Goal: Find contact information: Find contact information

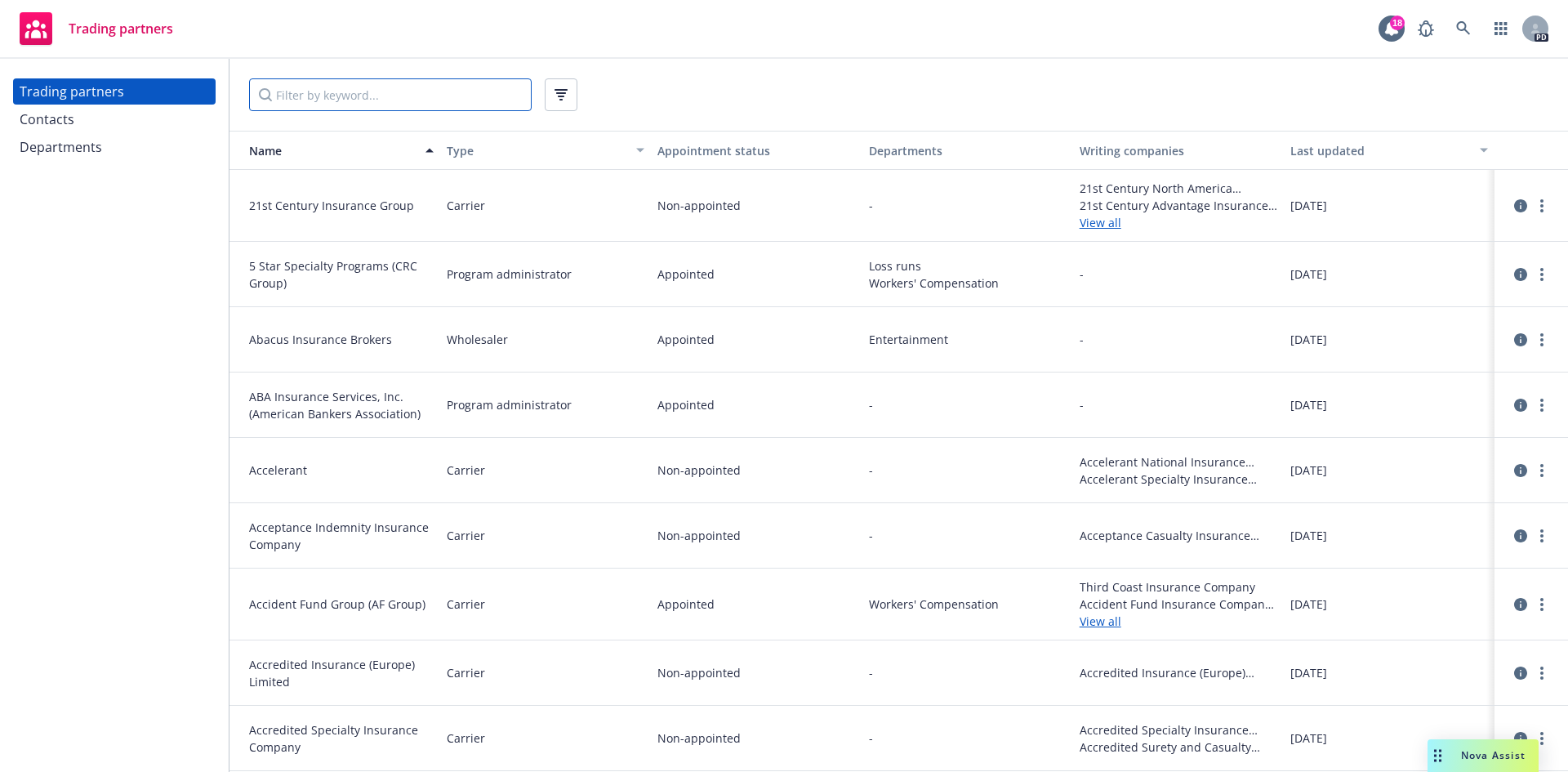
click at [353, 98] on input "Filter by keyword..." at bounding box center [390, 95] width 282 height 33
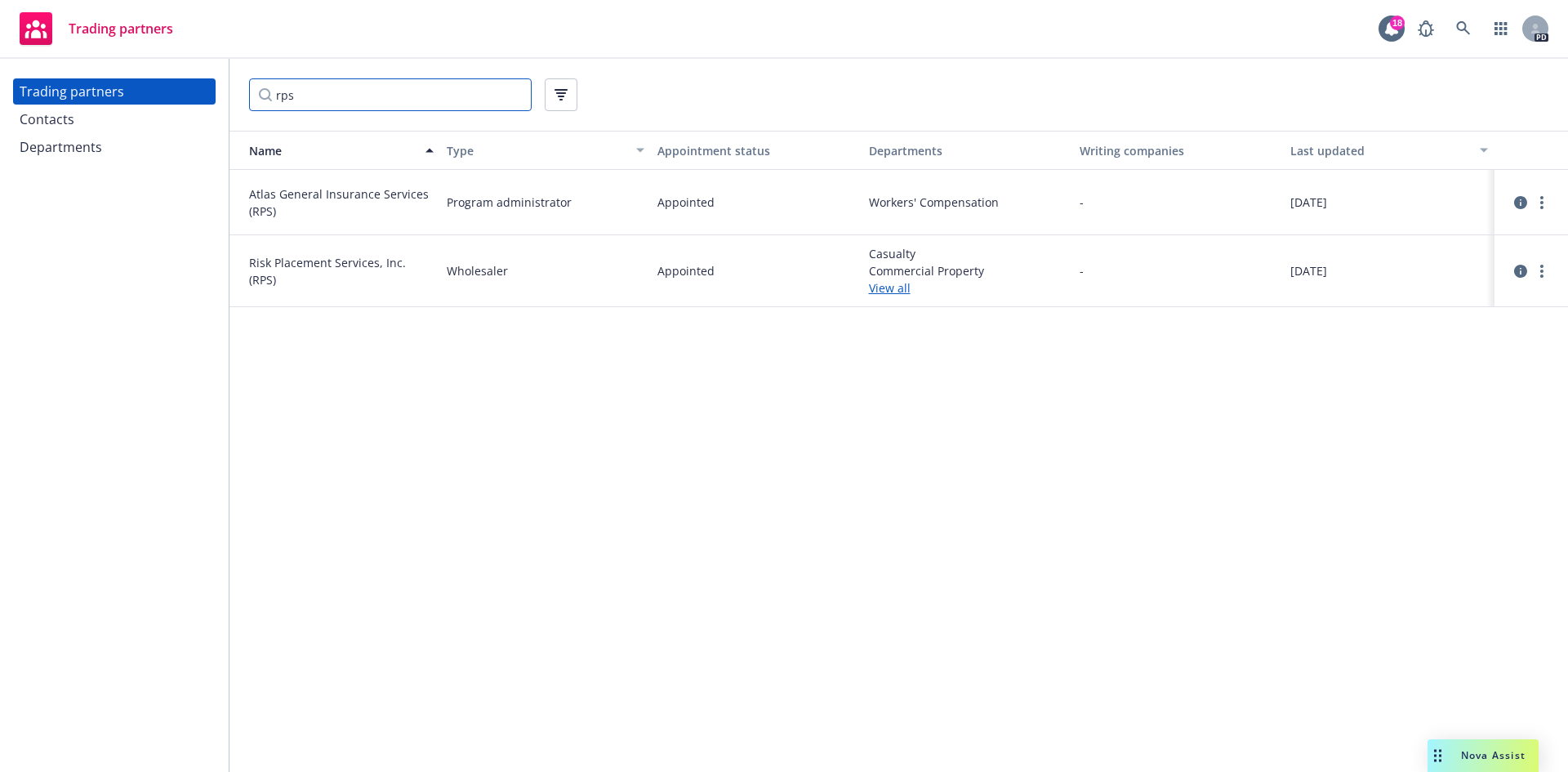
type input "rps"
click at [877, 283] on link "View all" at bounding box center [968, 288] width 197 height 17
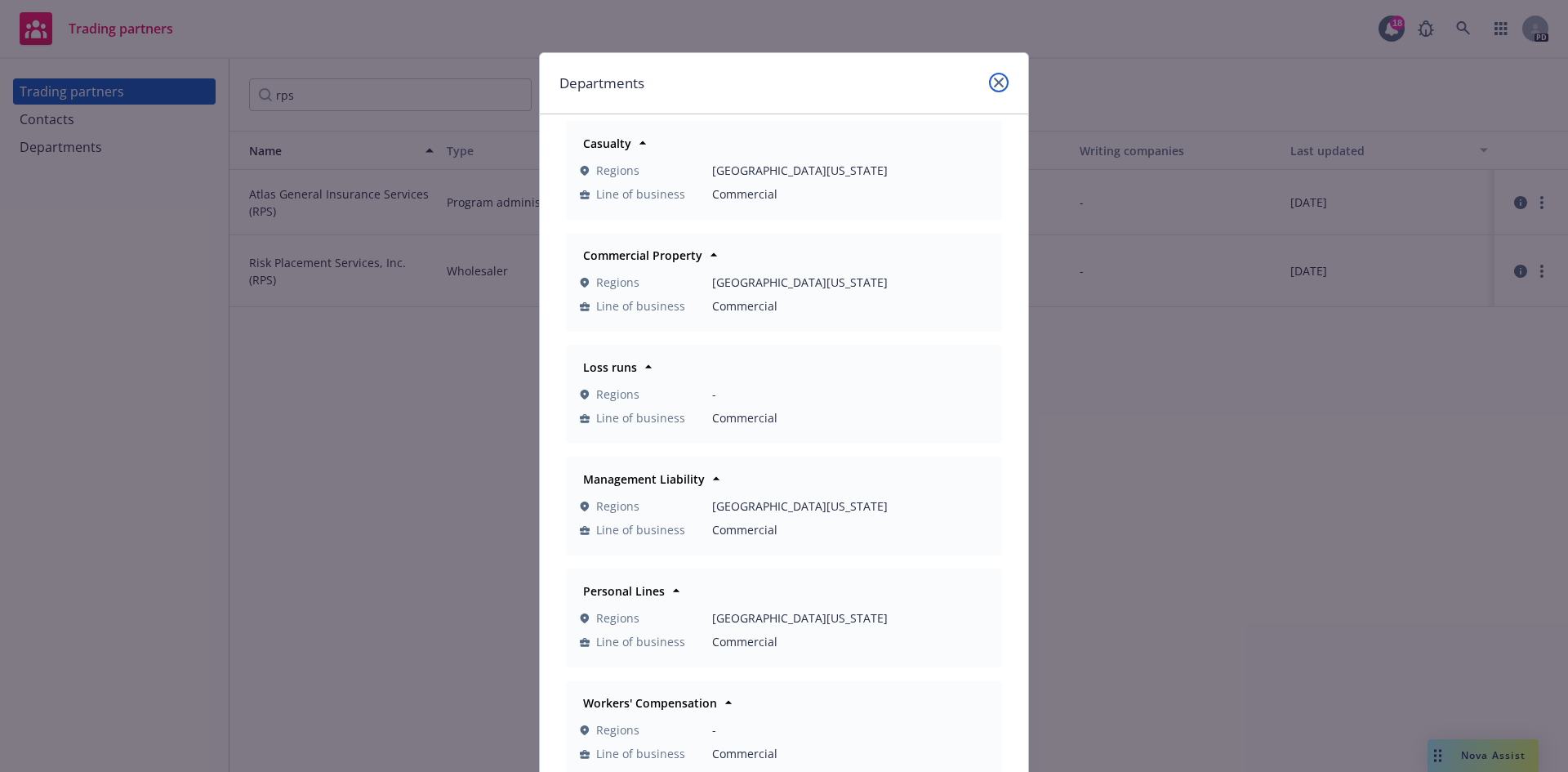
click at [995, 80] on link "close" at bounding box center [999, 82] width 20 height 20
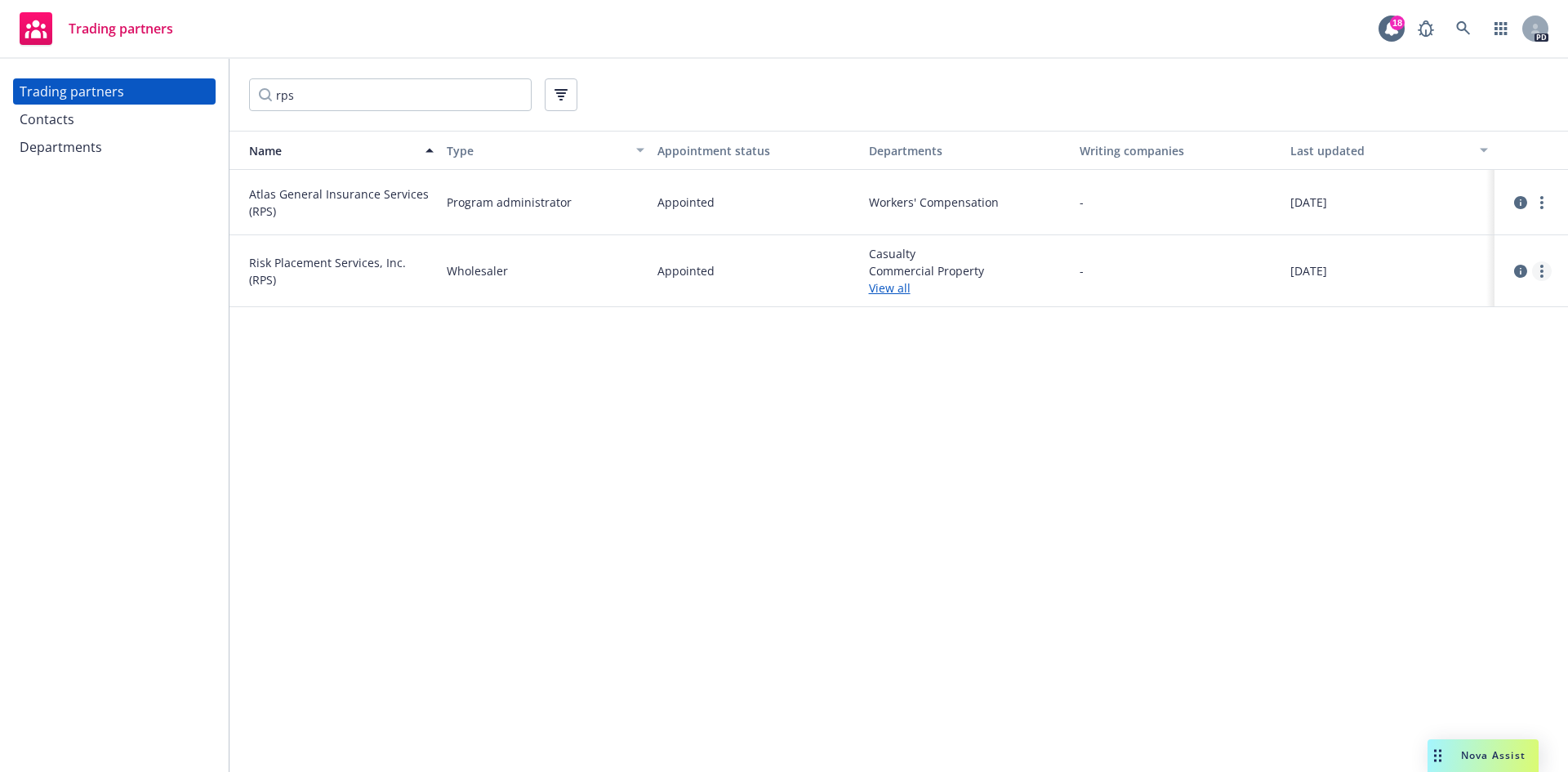
click at [1538, 264] on link "more" at bounding box center [1542, 272] width 20 height 20
click at [1446, 305] on link "View contacts" at bounding box center [1460, 305] width 182 height 33
